Goal: Check status: Check status

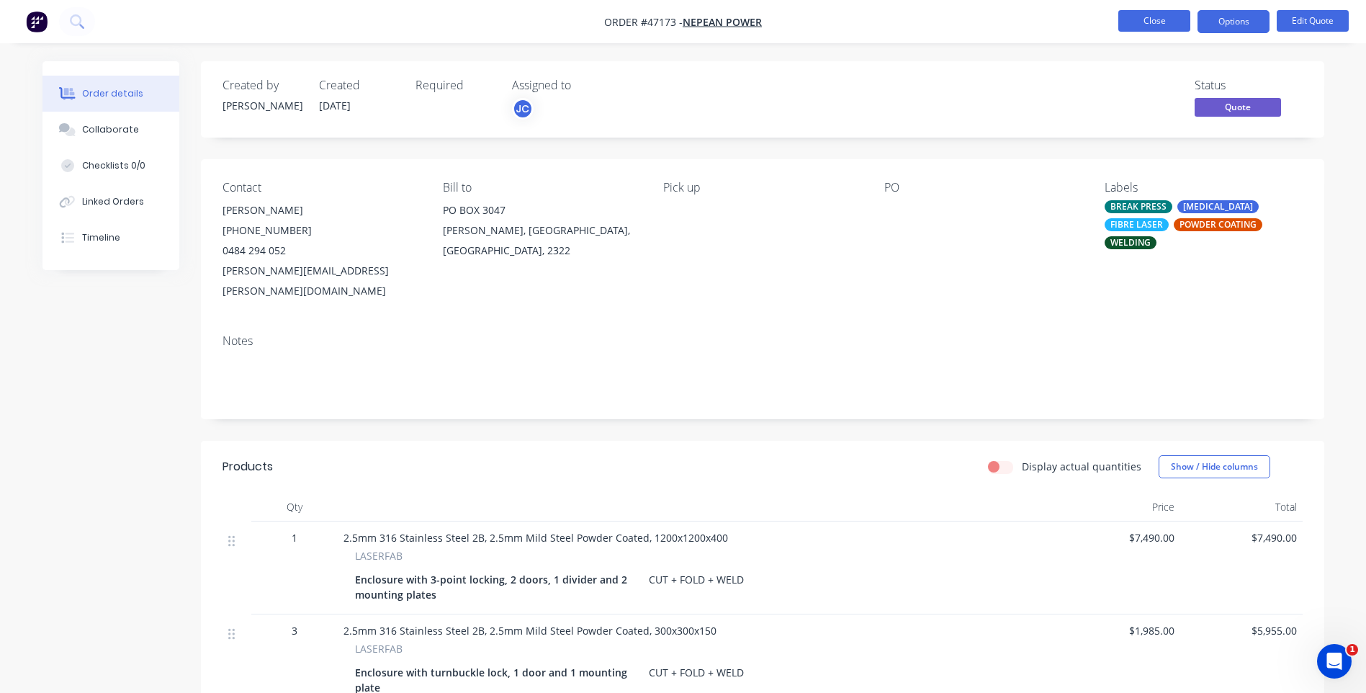
click at [1153, 16] on button "Close" at bounding box center [1154, 21] width 72 height 22
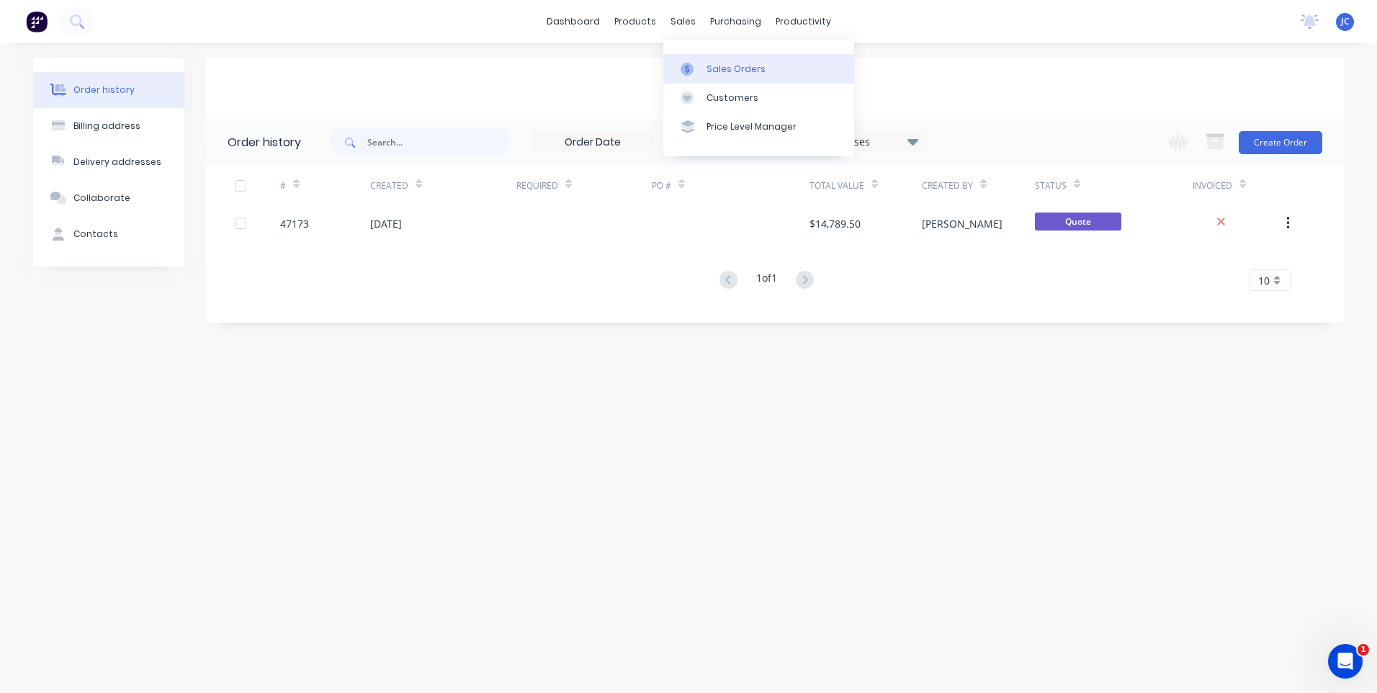
click at [703, 60] on link "Sales Orders" at bounding box center [758, 68] width 191 height 29
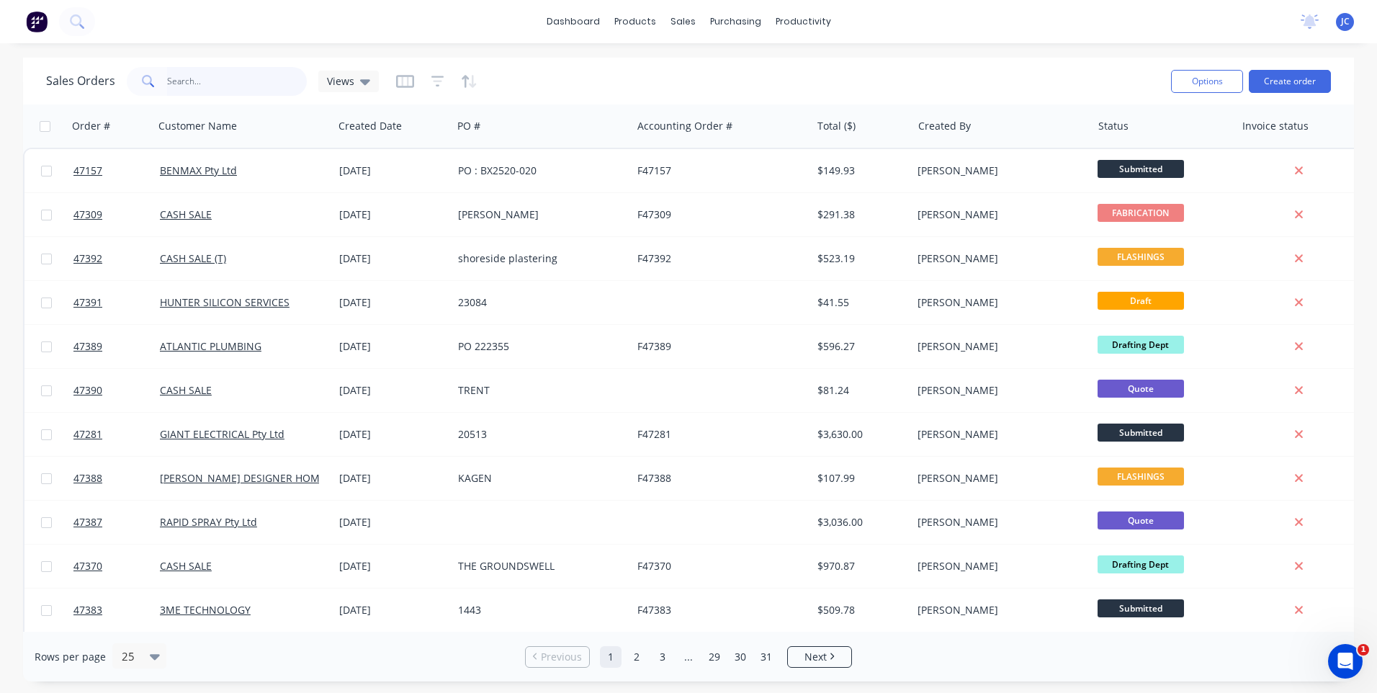
click at [227, 80] on input "text" at bounding box center [237, 81] width 140 height 29
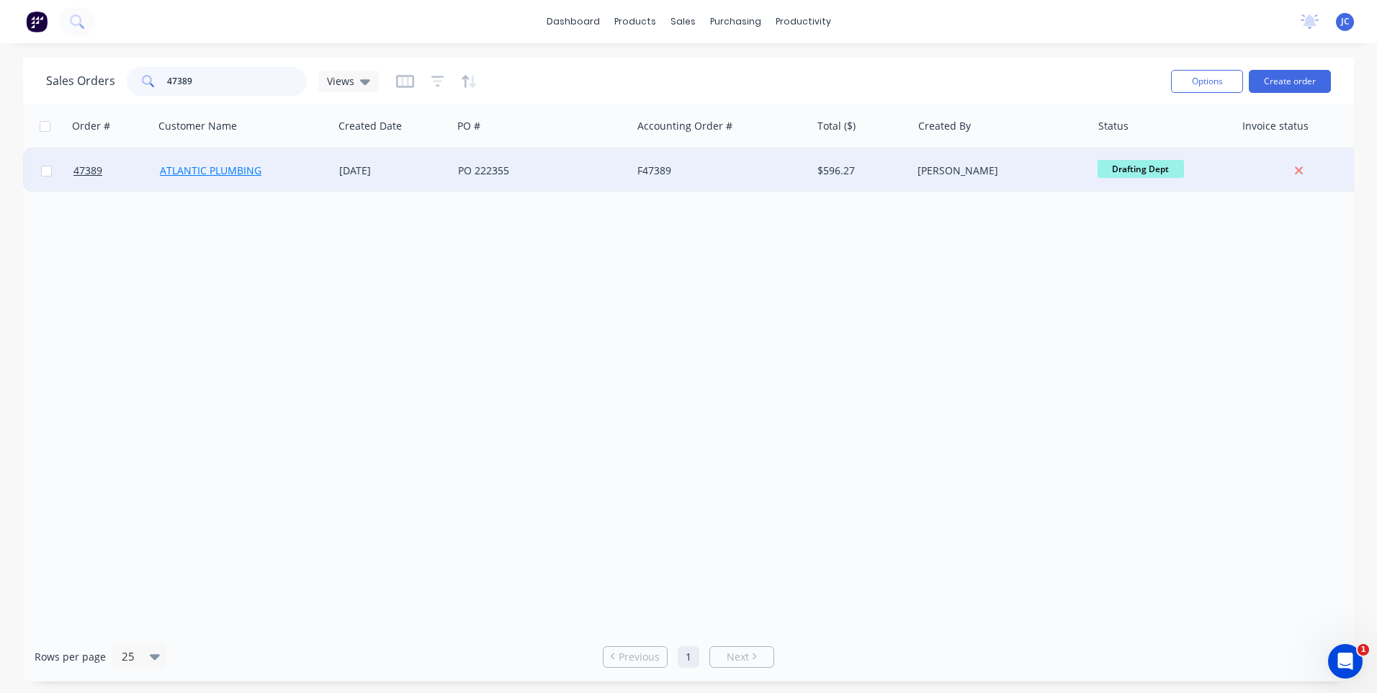
type input "47389"
click at [228, 165] on link "ATLANTIC PLUMBING" at bounding box center [211, 170] width 102 height 14
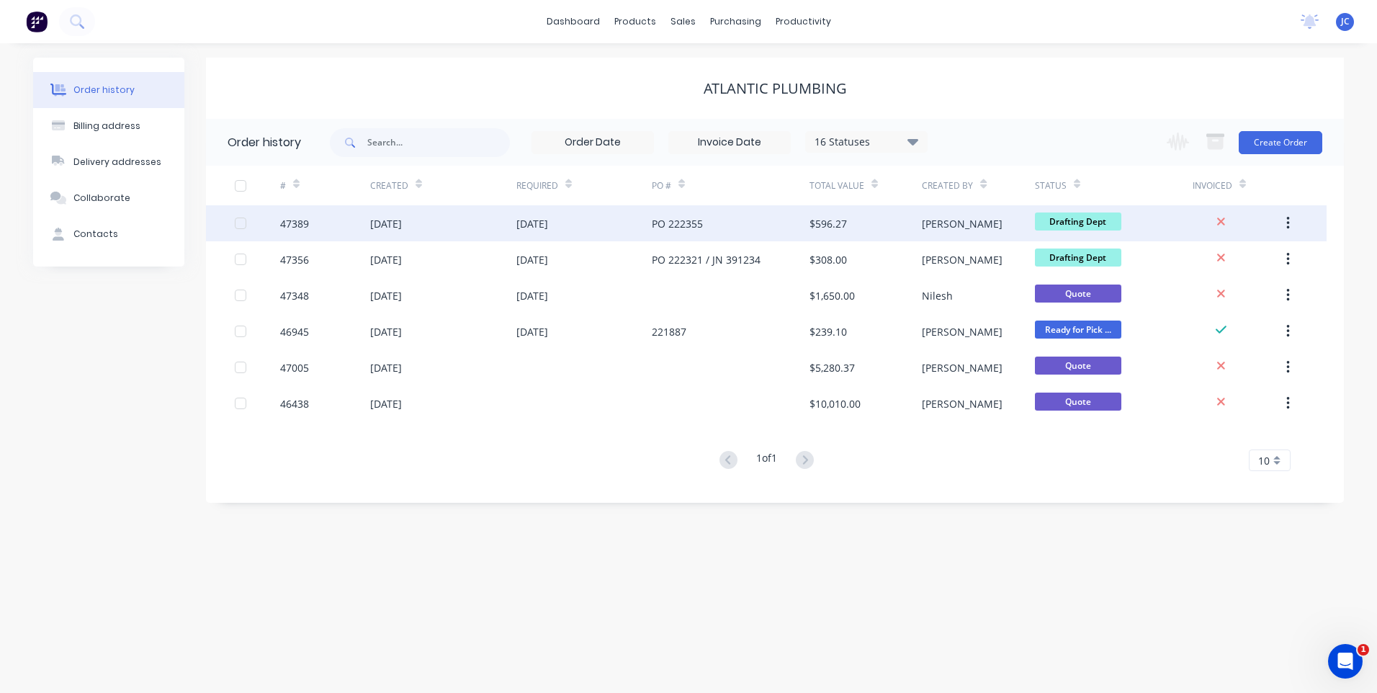
click at [328, 232] on div "47389" at bounding box center [325, 223] width 90 height 36
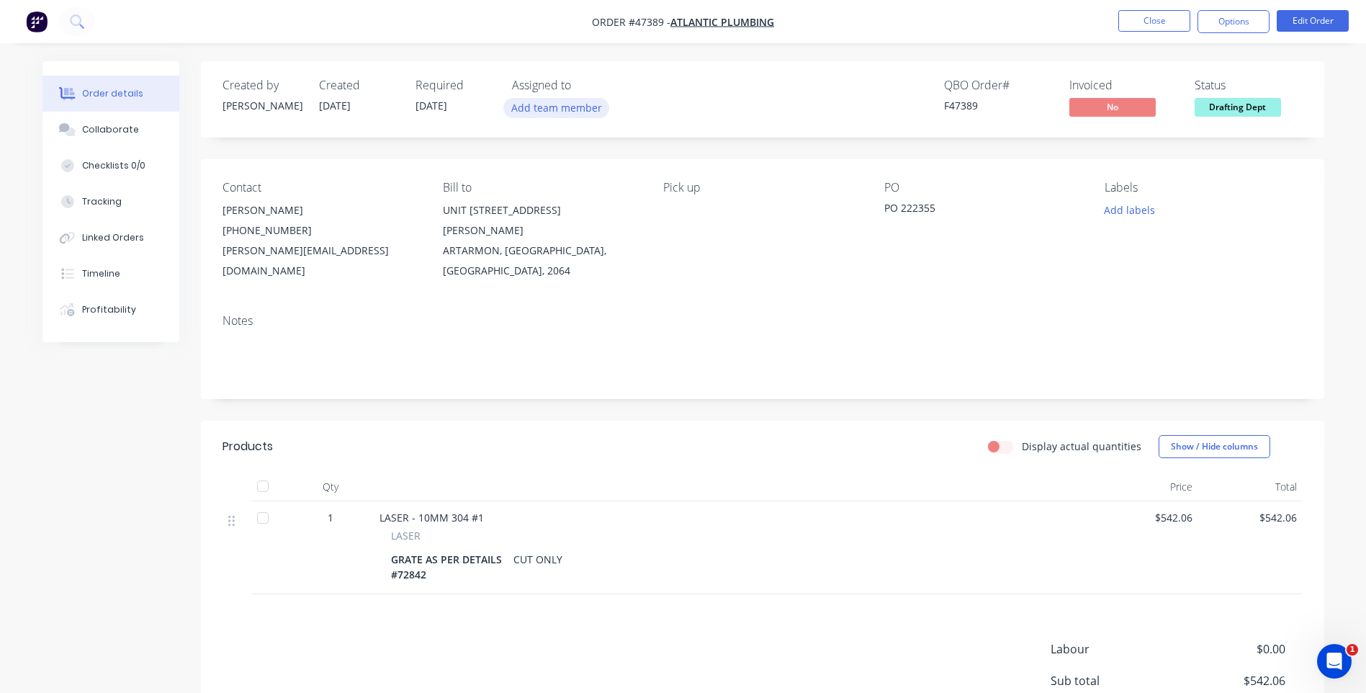
click at [552, 111] on button "Add team member" at bounding box center [556, 107] width 106 height 19
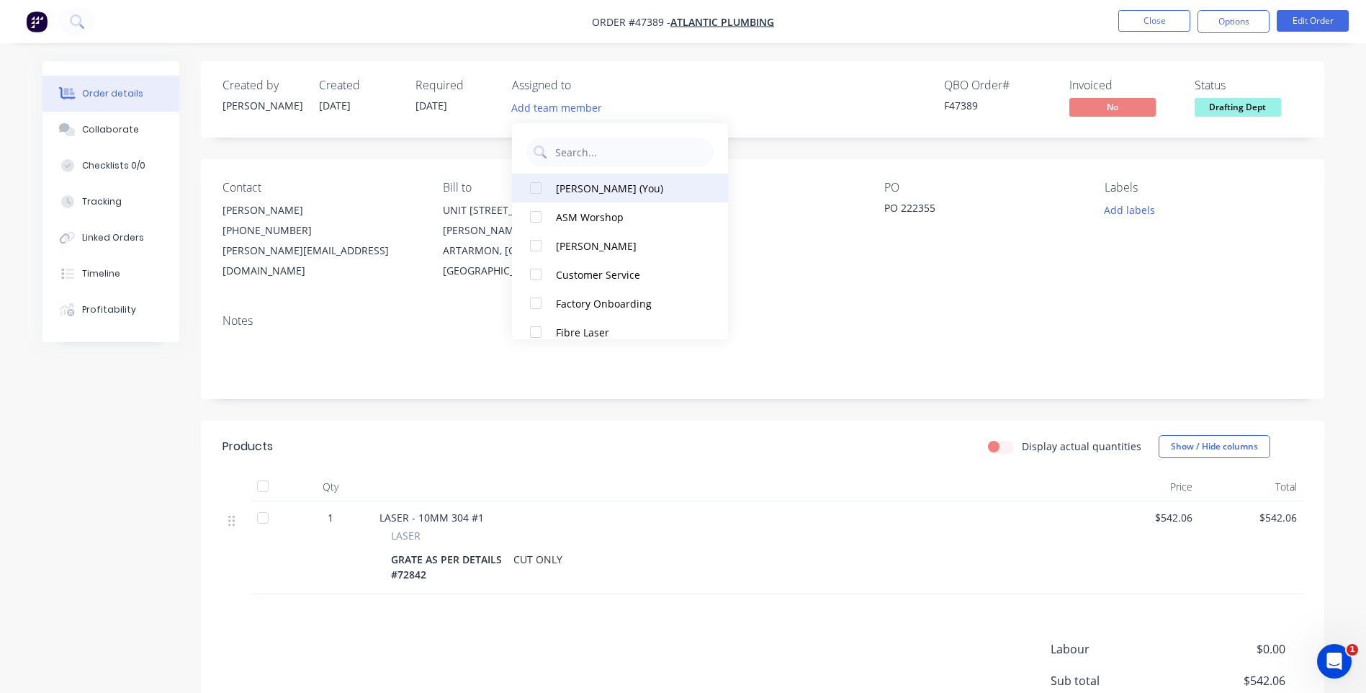
click at [536, 186] on div at bounding box center [535, 188] width 29 height 29
click at [833, 99] on div "QBO Order # F47389 Invoiced No Status Drafting Dept" at bounding box center [979, 99] width 646 height 42
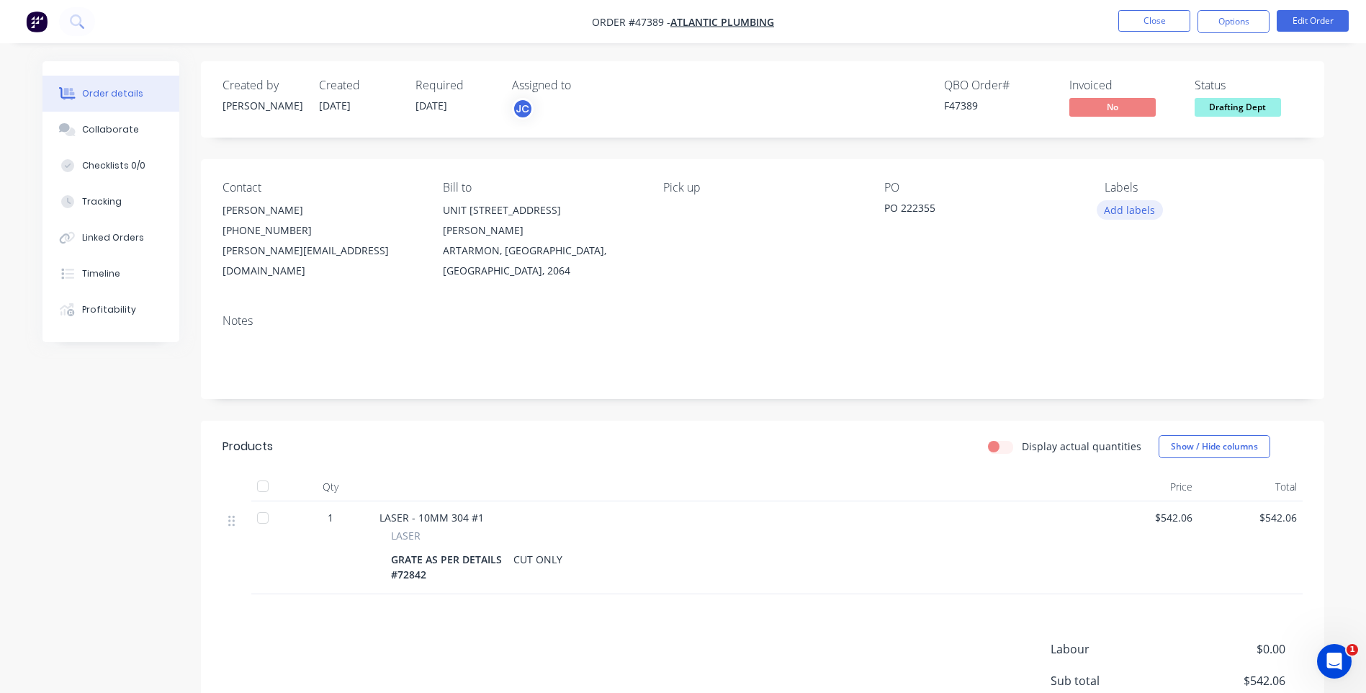
click at [1115, 212] on button "Add labels" at bounding box center [1129, 209] width 66 height 19
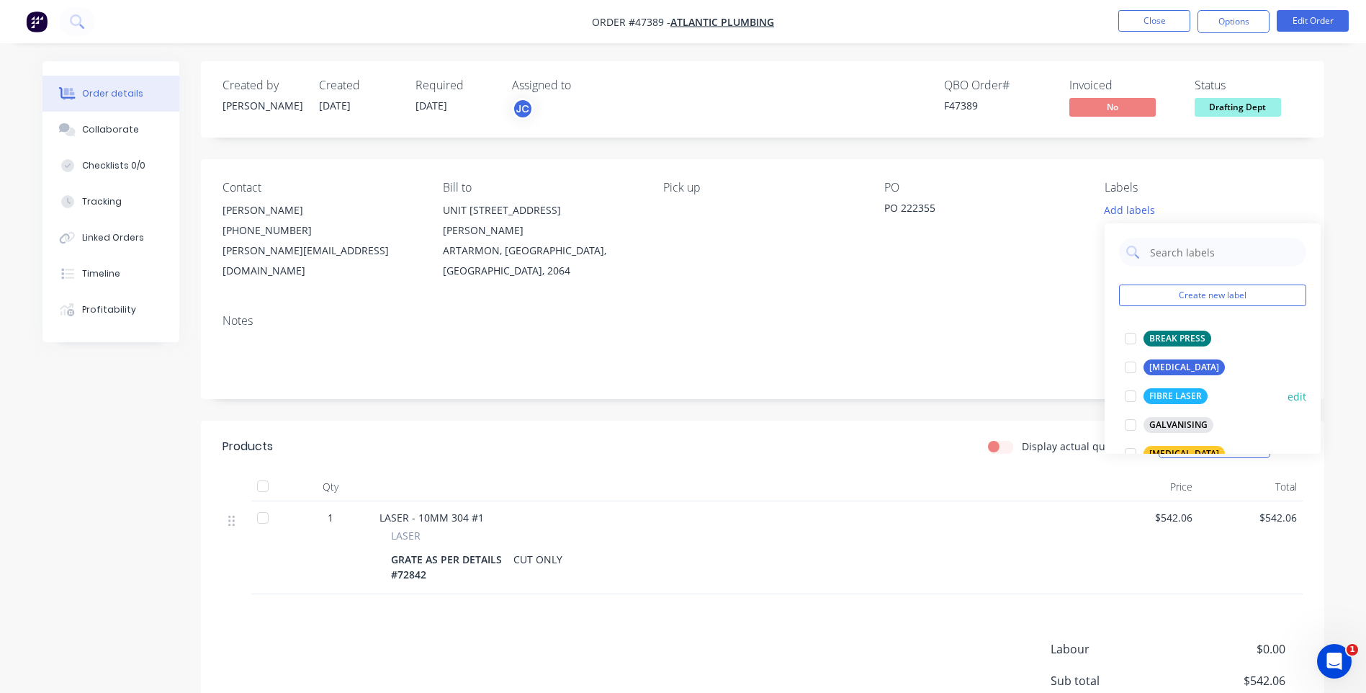
click at [1130, 397] on div at bounding box center [1130, 396] width 29 height 29
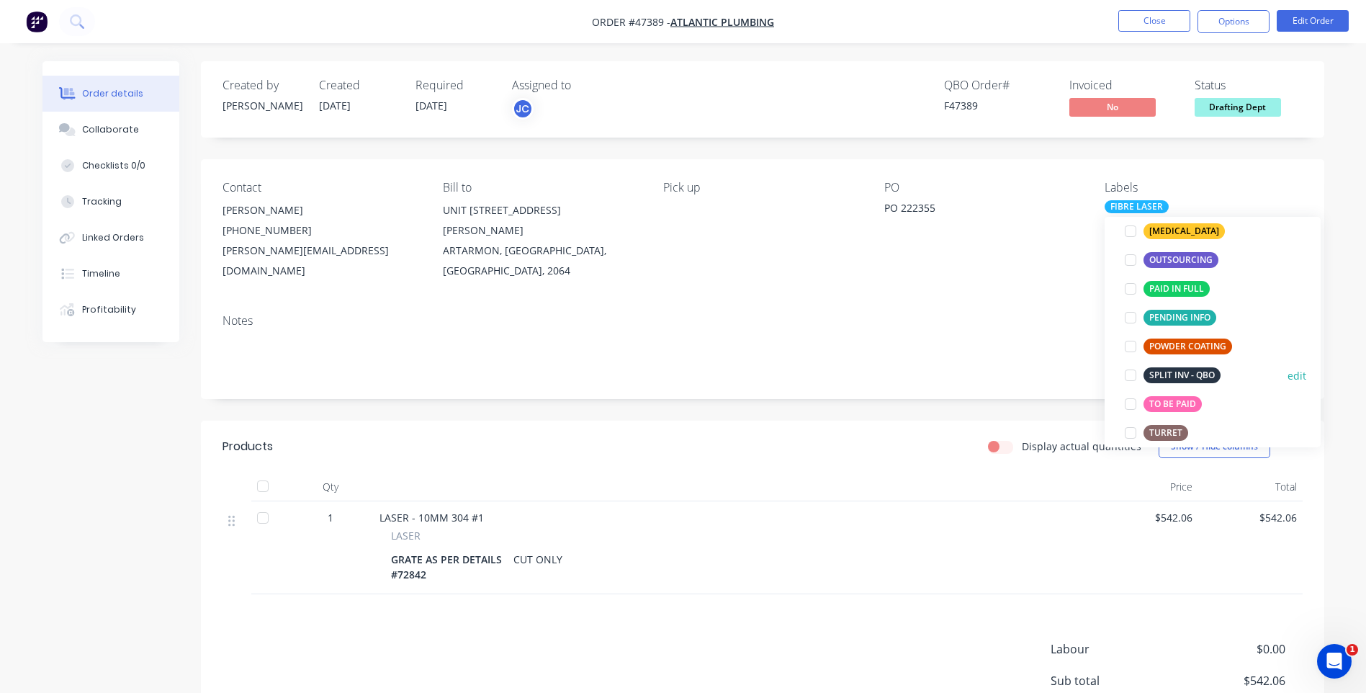
scroll to position [288, 0]
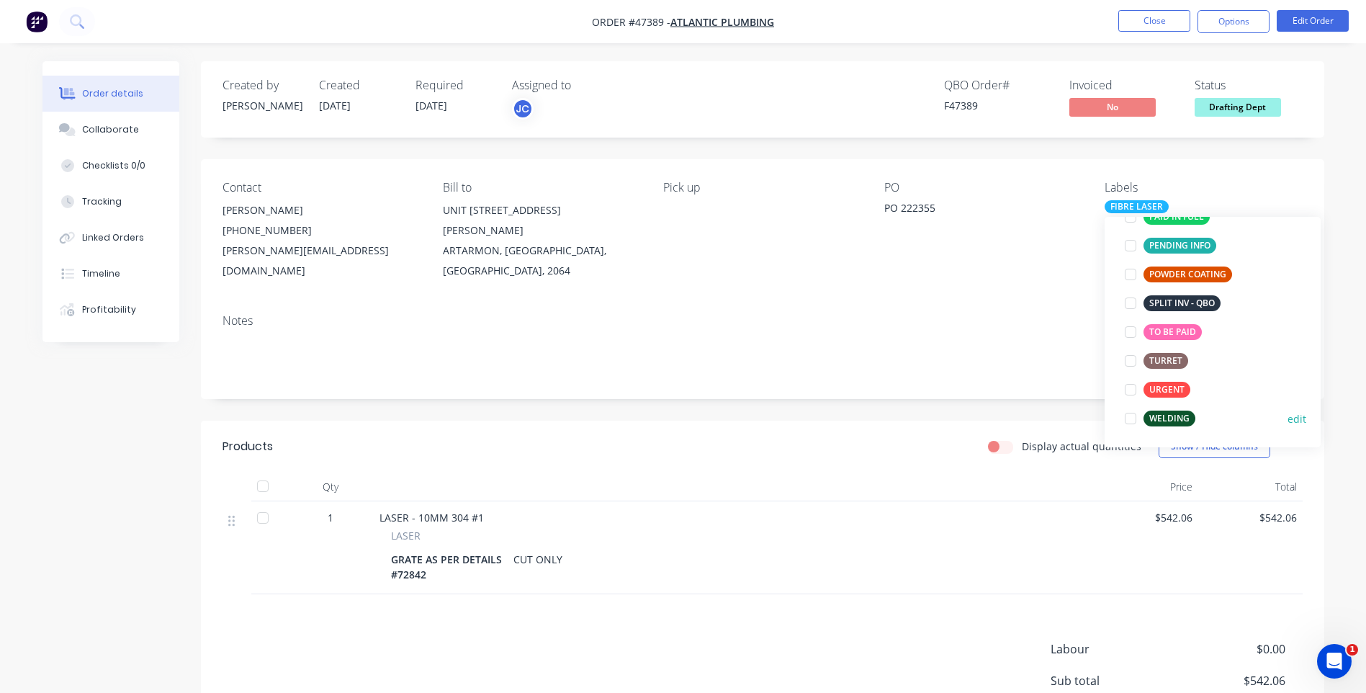
click at [1133, 414] on div at bounding box center [1130, 418] width 29 height 29
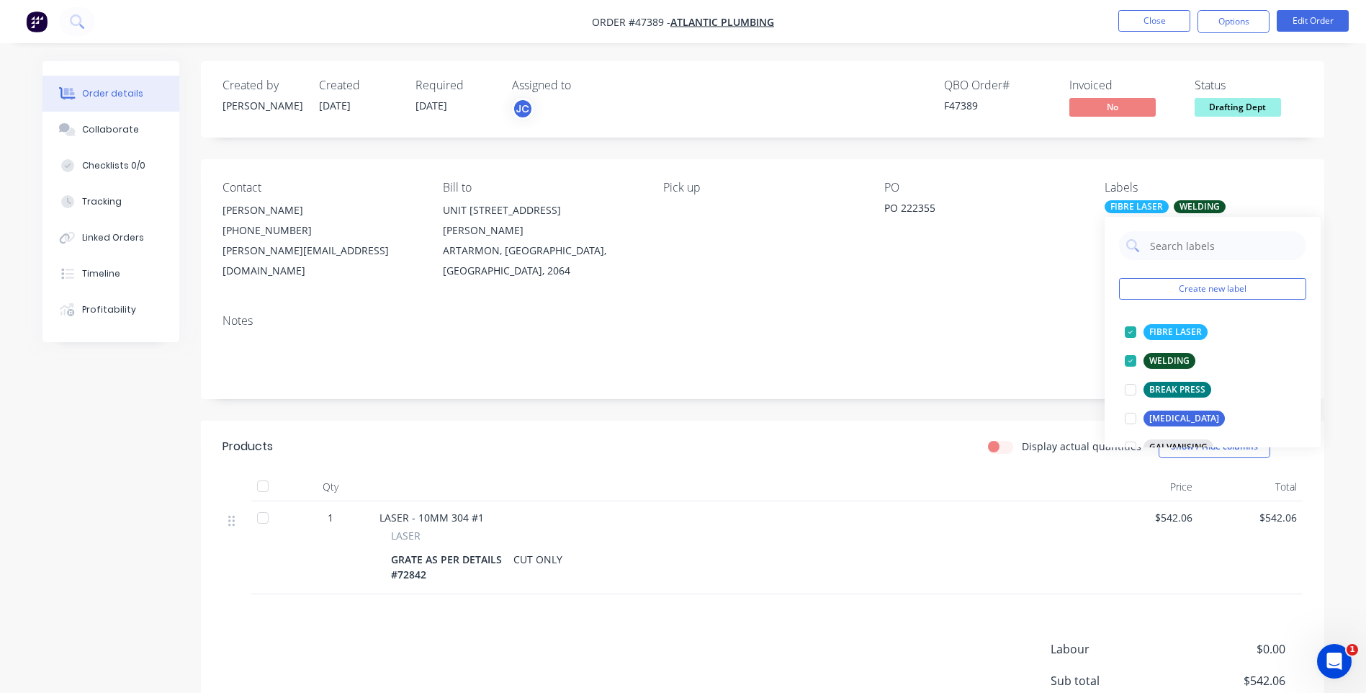
click at [945, 314] on div "Notes" at bounding box center [762, 321] width 1080 height 14
